Goal: Navigation & Orientation: Find specific page/section

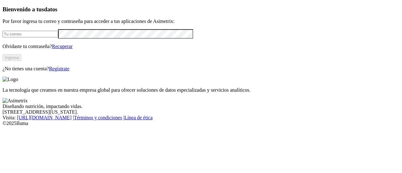
type input "[PERSON_NAME][EMAIL_ADDRESS][PERSON_NAME][DOMAIN_NAME]"
click at [21, 61] on button "Ingresa" at bounding box center [12, 57] width 19 height 7
